Goal: Use online tool/utility: Utilize a website feature to perform a specific function

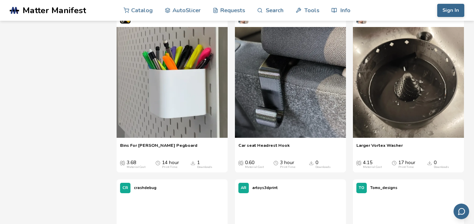
scroll to position [278, 0]
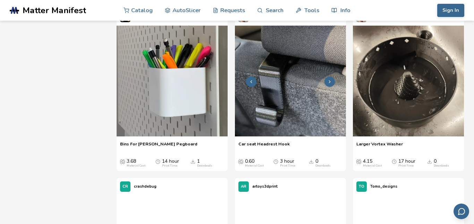
click at [306, 101] on img at bounding box center [290, 81] width 111 height 111
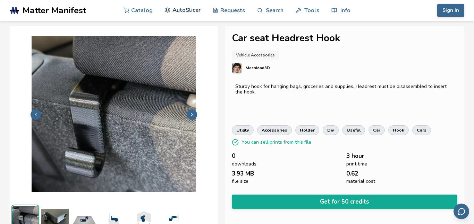
click at [189, 8] on link "AutoSlicer" at bounding box center [183, 10] width 36 height 21
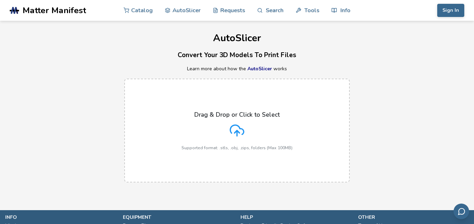
click at [242, 147] on p "Supported format: .stls, .obj, .zips, folders (Max 100MB)" at bounding box center [236, 148] width 111 height 5
click at [0, 0] on input "Drag & Drop or Click to Select Supported format: .stls, .obj, .zips, folders (M…" at bounding box center [0, 0] width 0 height 0
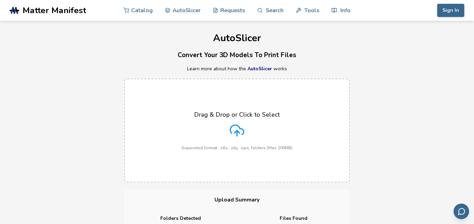
click at [231, 134] on icon at bounding box center [237, 130] width 15 height 15
click at [0, 0] on input "Drag & Drop or Click to Select Supported format: .stls, .obj, .zips, folders (M…" at bounding box center [0, 0] width 0 height 0
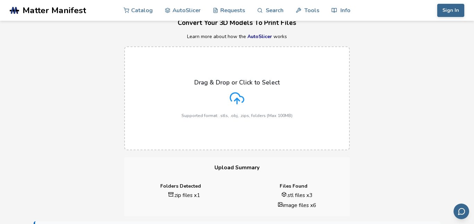
scroll to position [33, 0]
click at [291, 196] on li ".stl files x 3" at bounding box center [297, 194] width 96 height 7
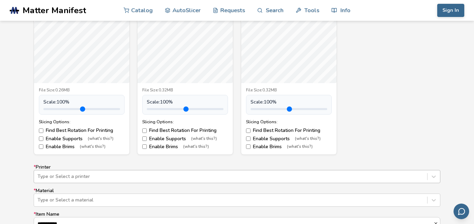
scroll to position [458, 0]
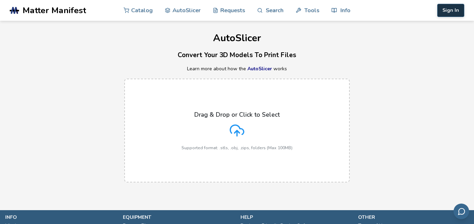
click at [448, 15] on button "Sign In" at bounding box center [450, 10] width 27 height 13
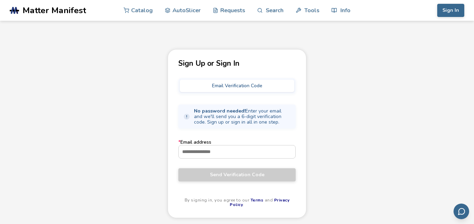
scroll to position [11, 0]
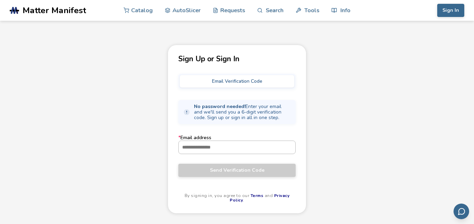
click at [241, 147] on input "* Email address" at bounding box center [237, 147] width 117 height 12
type input "**********"
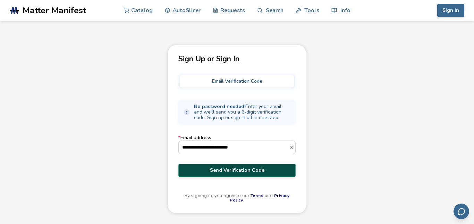
click at [266, 173] on span "Send Verification Code" at bounding box center [237, 171] width 107 height 6
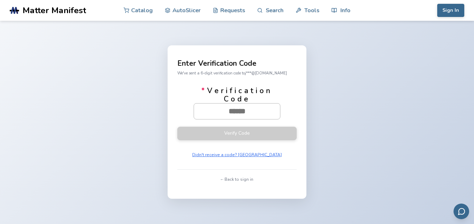
paste input "******"
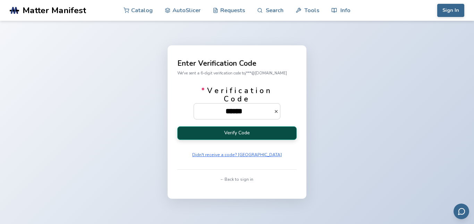
type input "******"
click at [241, 135] on button "Verify Code" at bounding box center [236, 134] width 119 height 14
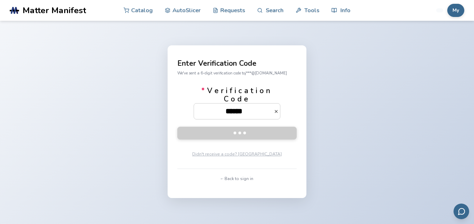
scroll to position [11, 0]
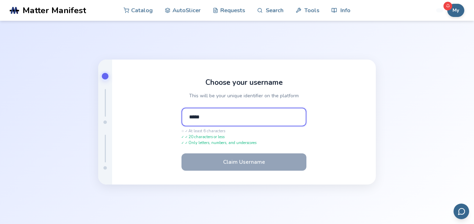
click at [254, 117] on input "*****" at bounding box center [243, 117] width 125 height 19
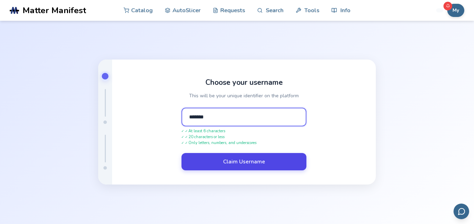
type input "*******"
click at [246, 161] on button "Claim Username" at bounding box center [243, 161] width 125 height 17
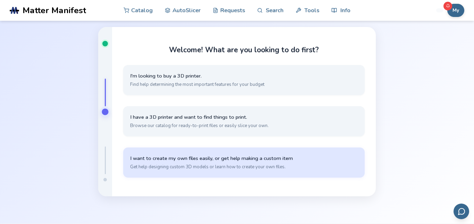
scroll to position [25, 0]
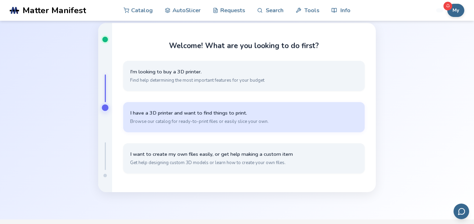
click at [214, 117] on button "I have a 3D printer and want to find things to print. Browse our catalog for re…" at bounding box center [243, 117] width 241 height 30
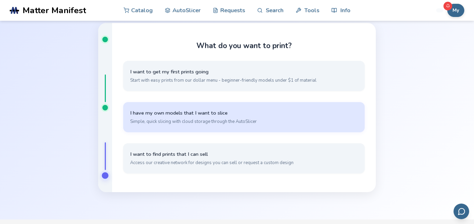
click at [177, 113] on span "I have my own models that I want to slice" at bounding box center [244, 113] width 228 height 7
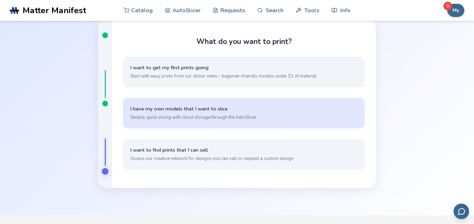
scroll to position [41, 0]
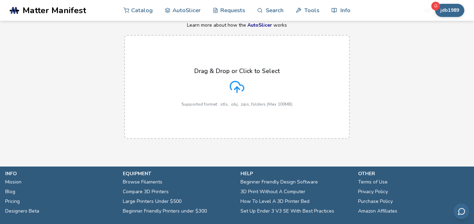
scroll to position [40, 0]
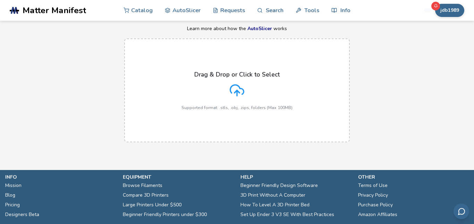
click at [261, 94] on div "Drag & Drop or Click to Select Supported format: .stls, .obj, .zips, folders (M…" at bounding box center [236, 90] width 111 height 39
click at [0, 0] on input "Drag & Drop or Click to Select Supported format: .stls, .obj, .zips, folders (M…" at bounding box center [0, 0] width 0 height 0
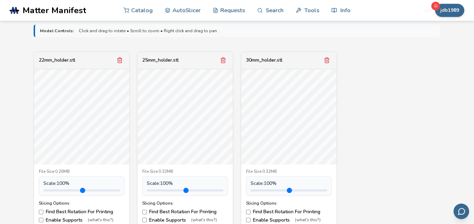
scroll to position [230, 0]
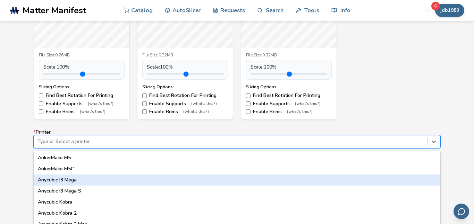
click at [301, 142] on div "64 results available. Use Up and Down to choose options, press Enter to select …" at bounding box center [237, 141] width 407 height 13
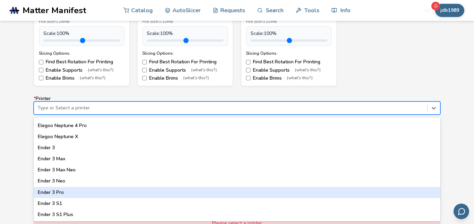
scroll to position [359, 0]
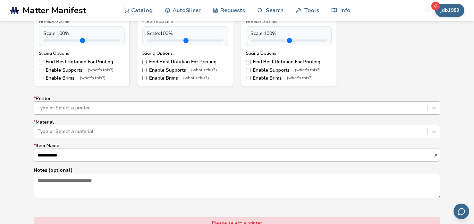
click at [364, 112] on div "Type or Select a printer" at bounding box center [230, 108] width 393 height 10
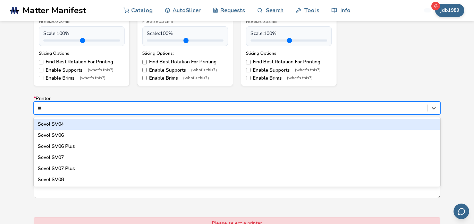
type input "*"
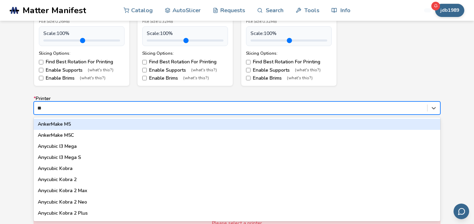
type input "***"
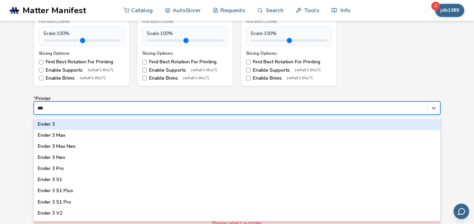
click at [327, 122] on div "Ender 3" at bounding box center [237, 124] width 407 height 11
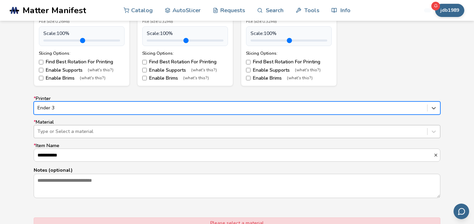
click at [233, 130] on div at bounding box center [230, 131] width 386 height 7
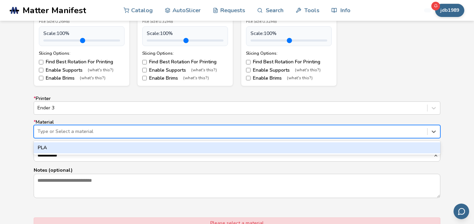
click at [226, 146] on div "PLA" at bounding box center [237, 148] width 407 height 11
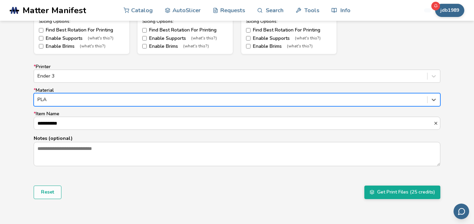
scroll to position [422, 0]
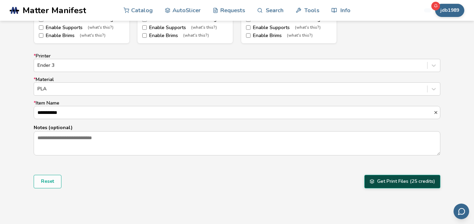
click at [388, 183] on button "Get Print Files (25 credits)" at bounding box center [402, 181] width 76 height 13
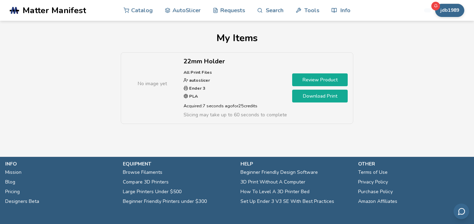
click at [334, 99] on link "Download Print" at bounding box center [320, 96] width 56 height 13
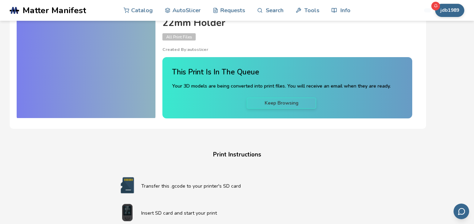
scroll to position [21, 0]
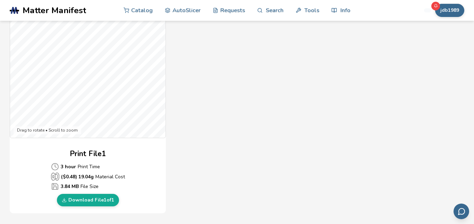
scroll to position [233, 0]
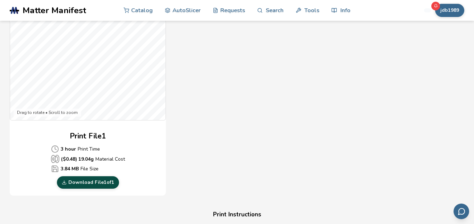
click at [89, 180] on link "Download File 1 of 1" at bounding box center [88, 183] width 62 height 12
